Goal: Information Seeking & Learning: Learn about a topic

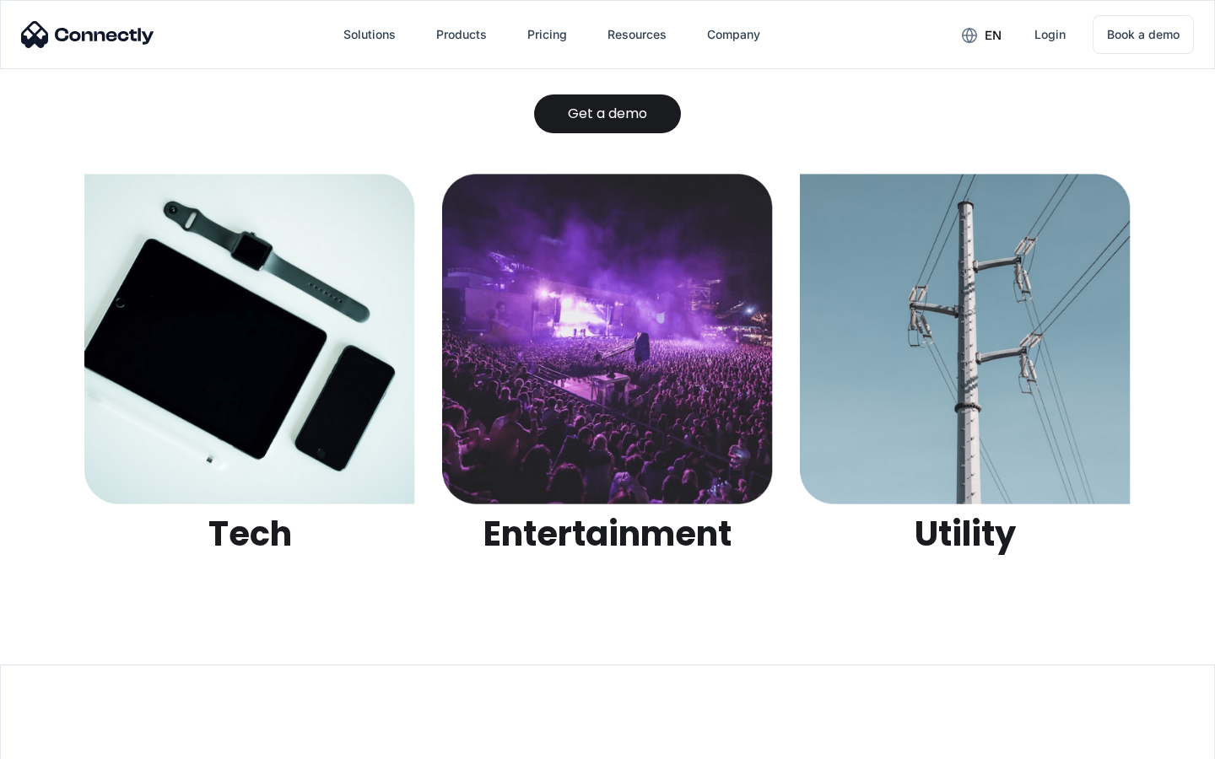
scroll to position [5324, 0]
